Goal: Transaction & Acquisition: Download file/media

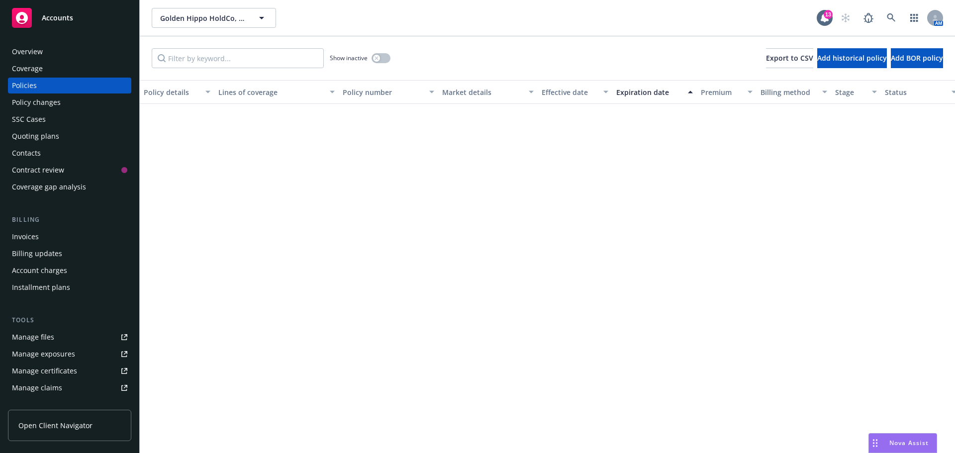
scroll to position [697, 0]
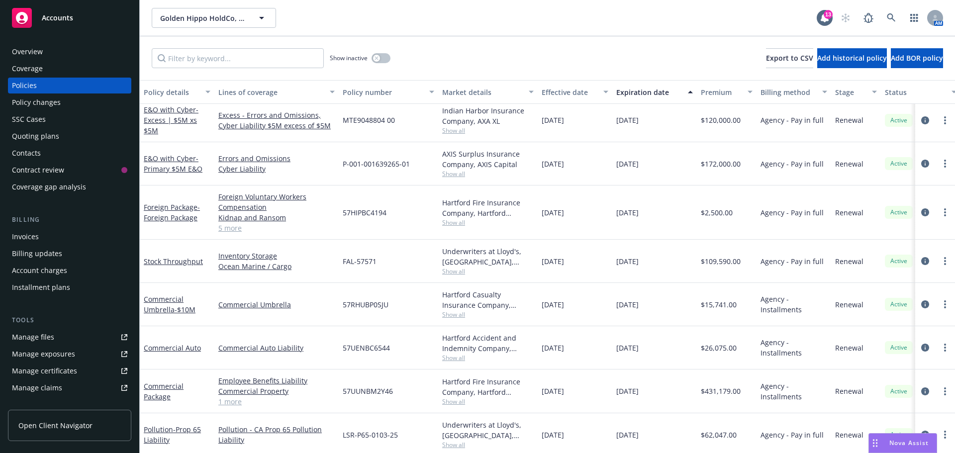
click at [38, 369] on div "Manage certificates" at bounding box center [44, 371] width 65 height 16
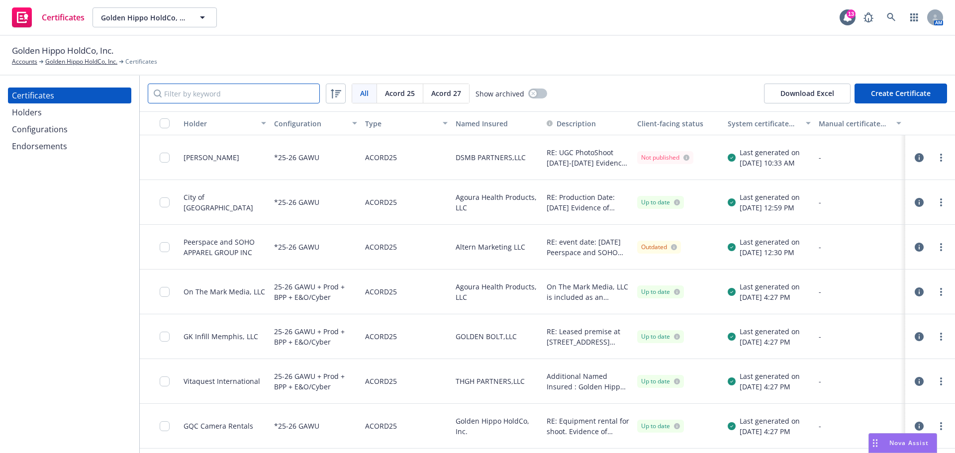
click at [283, 89] on input "Filter by keyword" at bounding box center [234, 94] width 172 height 20
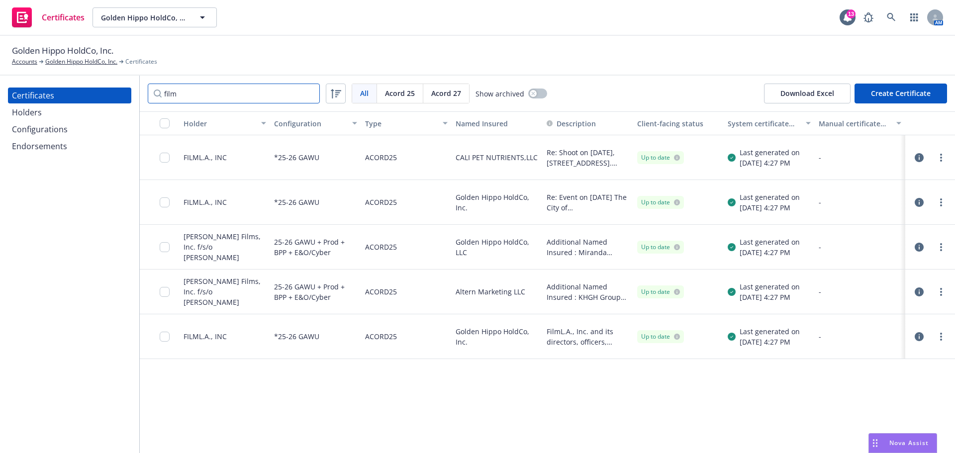
type input "film"
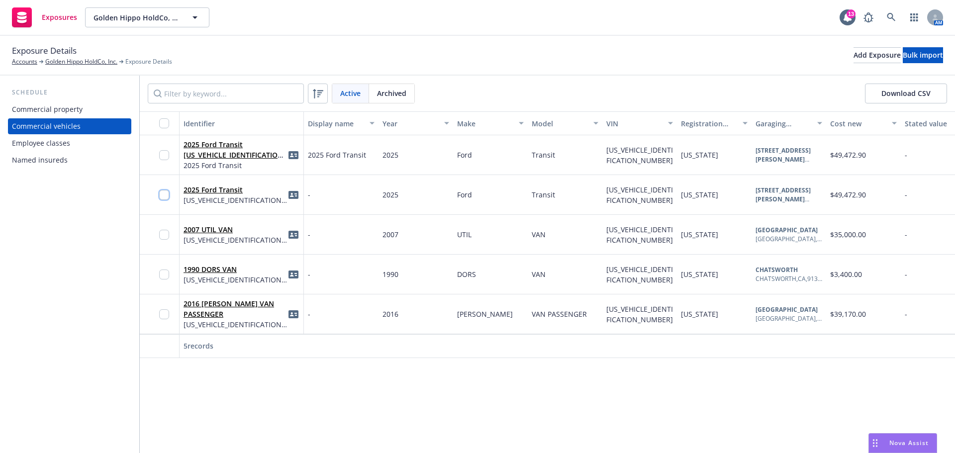
click at [163, 190] on input "checkbox" at bounding box center [164, 195] width 10 height 10
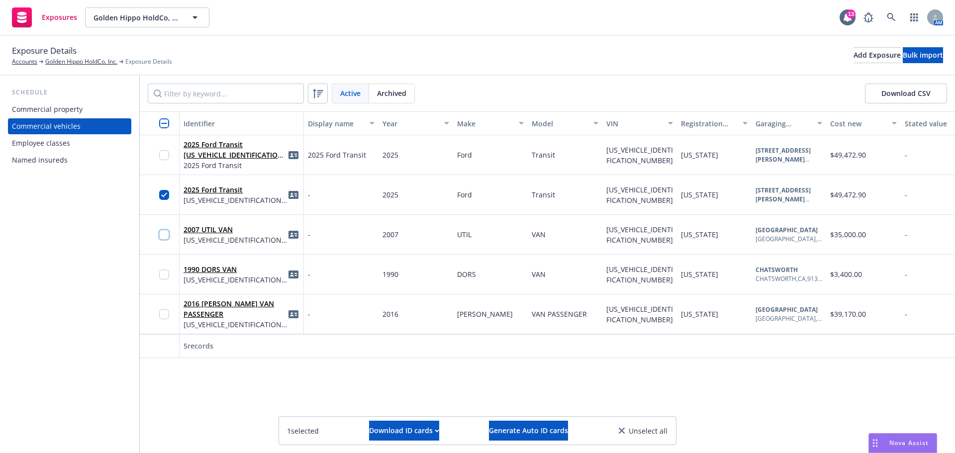
click at [161, 235] on input "checkbox" at bounding box center [164, 235] width 10 height 10
click at [162, 271] on input "checkbox" at bounding box center [164, 275] width 10 height 10
click at [163, 314] on input "checkbox" at bounding box center [164, 314] width 10 height 10
click at [386, 432] on div "Download ID cards" at bounding box center [404, 430] width 70 height 19
click at [387, 410] on link "Download uneditable ID cards" at bounding box center [384, 407] width 133 height 20
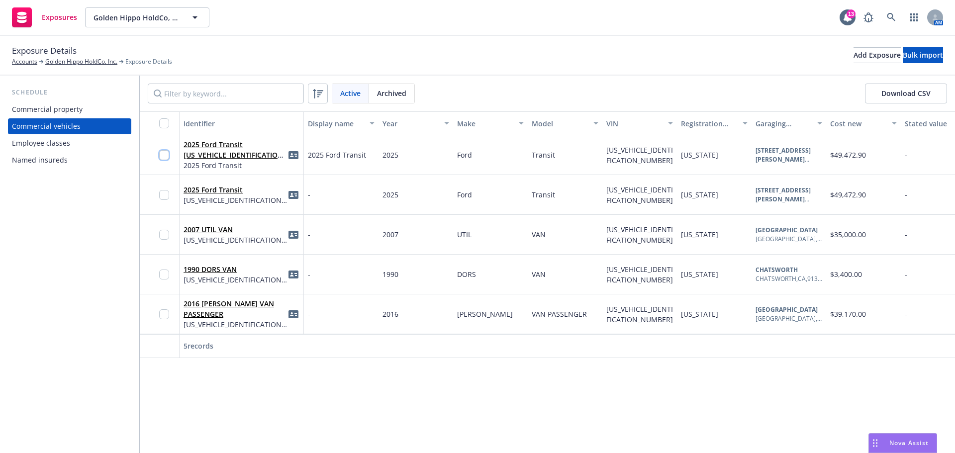
click at [164, 157] on input "checkbox" at bounding box center [164, 155] width 10 height 10
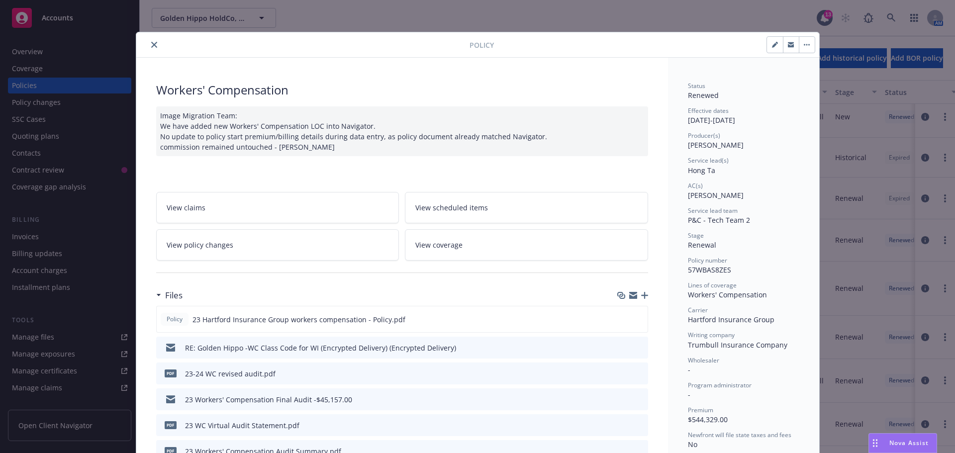
click at [151, 45] on icon "close" at bounding box center [154, 45] width 6 height 6
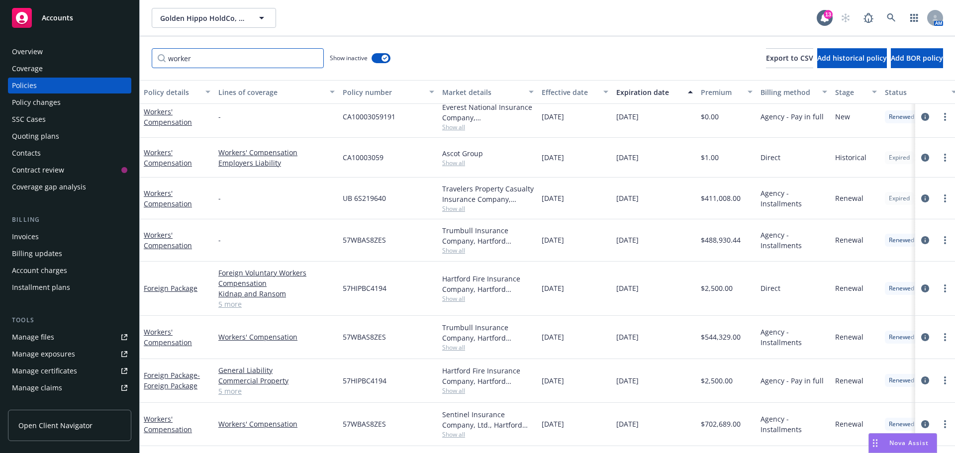
drag, startPoint x: 195, startPoint y: 59, endPoint x: 163, endPoint y: 57, distance: 31.9
click at [163, 57] on input "worker" at bounding box center [238, 58] width 172 height 20
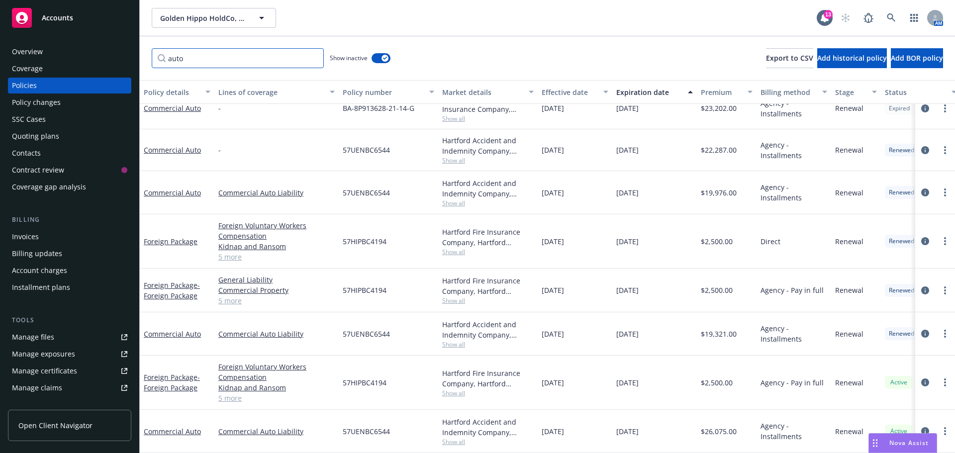
scroll to position [126, 0]
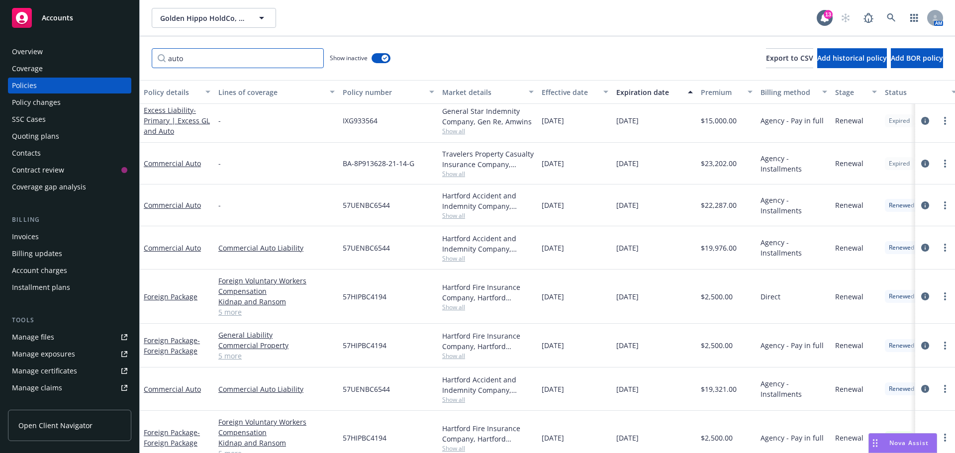
type input "auto"
click at [381, 60] on button "button" at bounding box center [381, 58] width 19 height 10
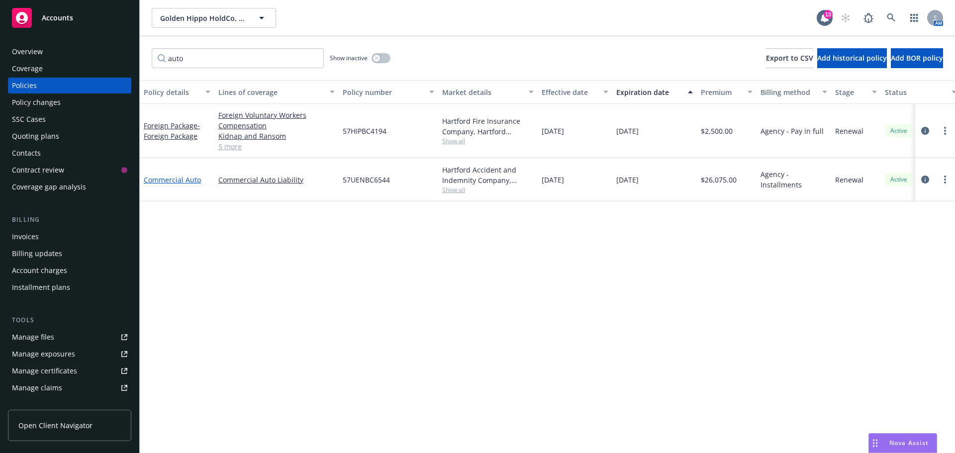
click at [172, 182] on link "Commercial Auto" at bounding box center [172, 179] width 57 height 9
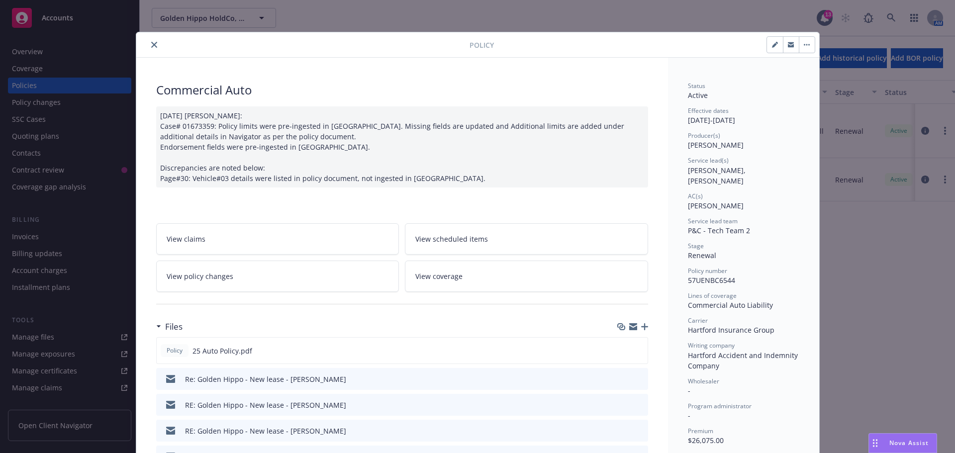
click at [641, 323] on icon "button" at bounding box center [644, 326] width 7 height 7
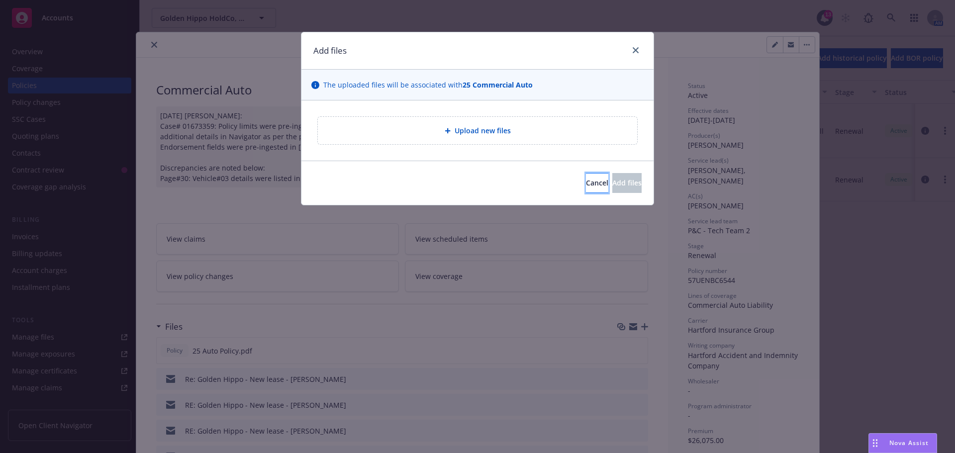
click at [586, 184] on span "Cancel" at bounding box center [597, 182] width 22 height 9
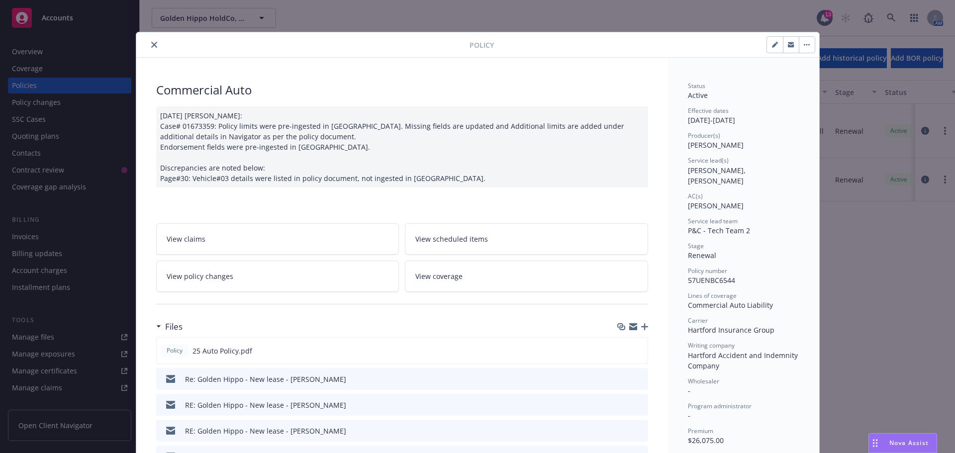
click at [629, 326] on icon "button" at bounding box center [633, 327] width 8 height 8
click at [148, 39] on button "close" at bounding box center [154, 45] width 12 height 12
